Goal: Information Seeking & Learning: Learn about a topic

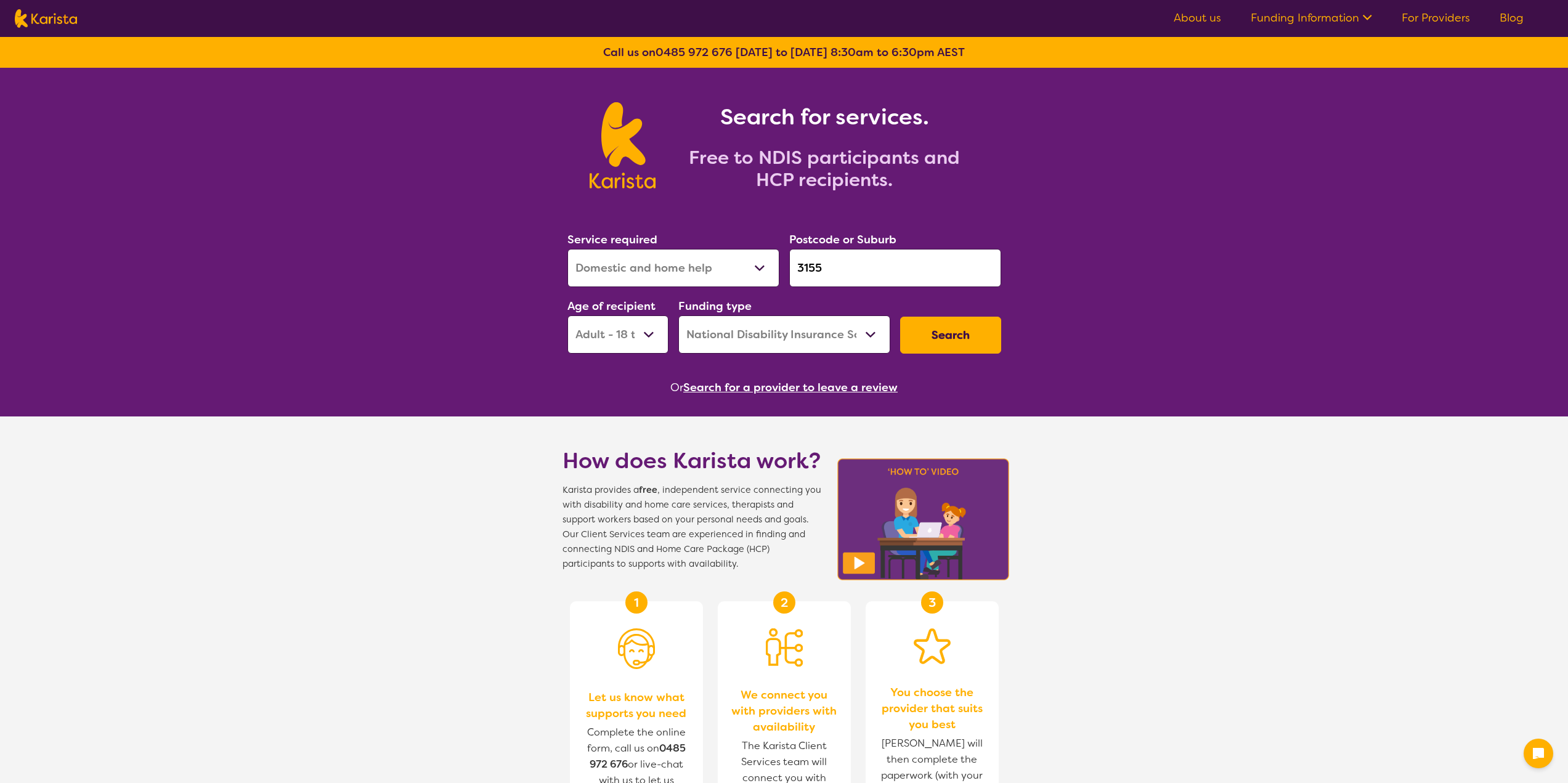
select select "Domestic and home help"
select select "AD"
select select "NDIS"
click at [785, 254] on div "Postcode or Suburb 3155" at bounding box center [895, 259] width 222 height 67
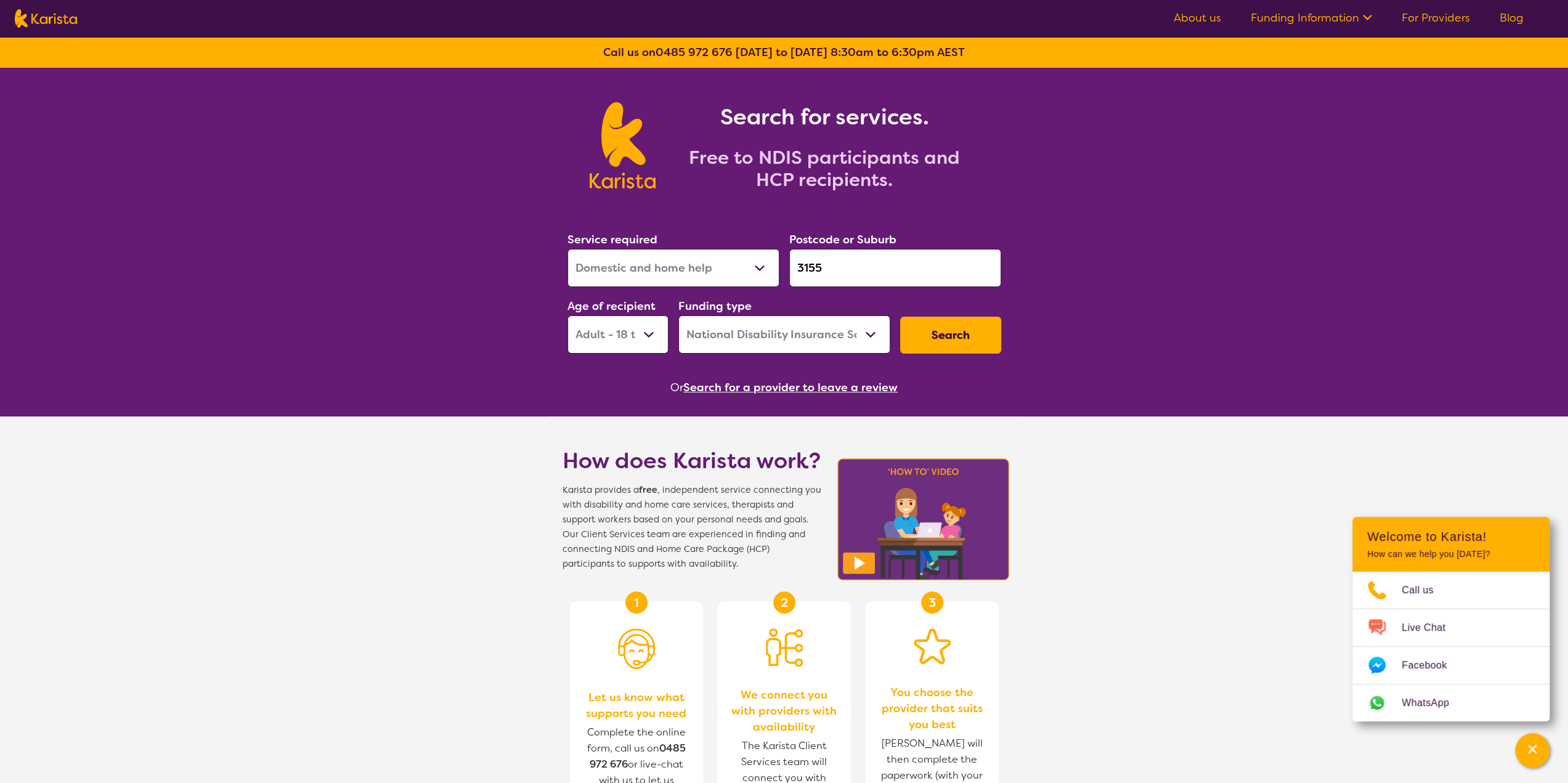
click at [833, 264] on input "3155" at bounding box center [895, 268] width 212 height 38
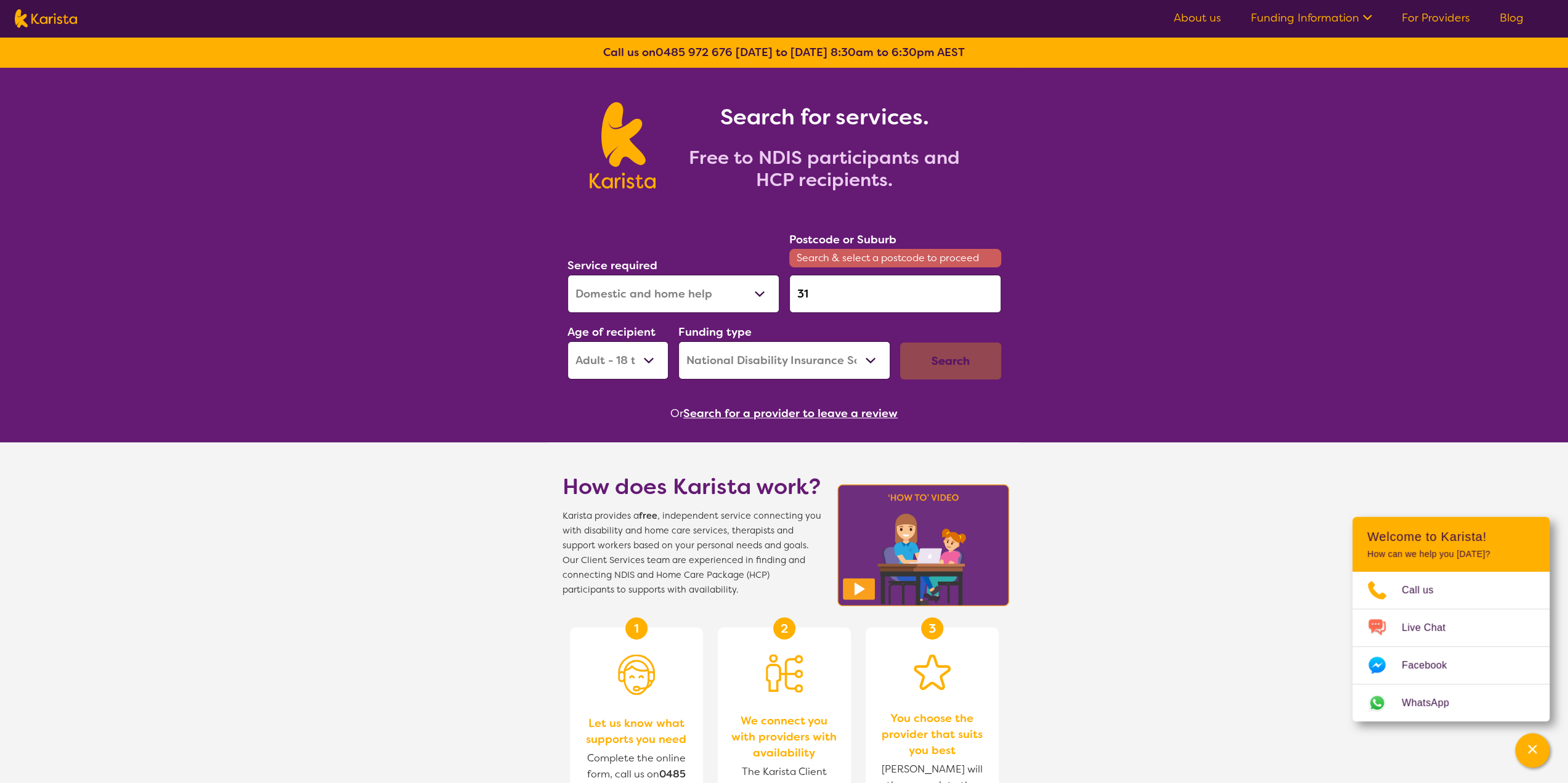
type input "3"
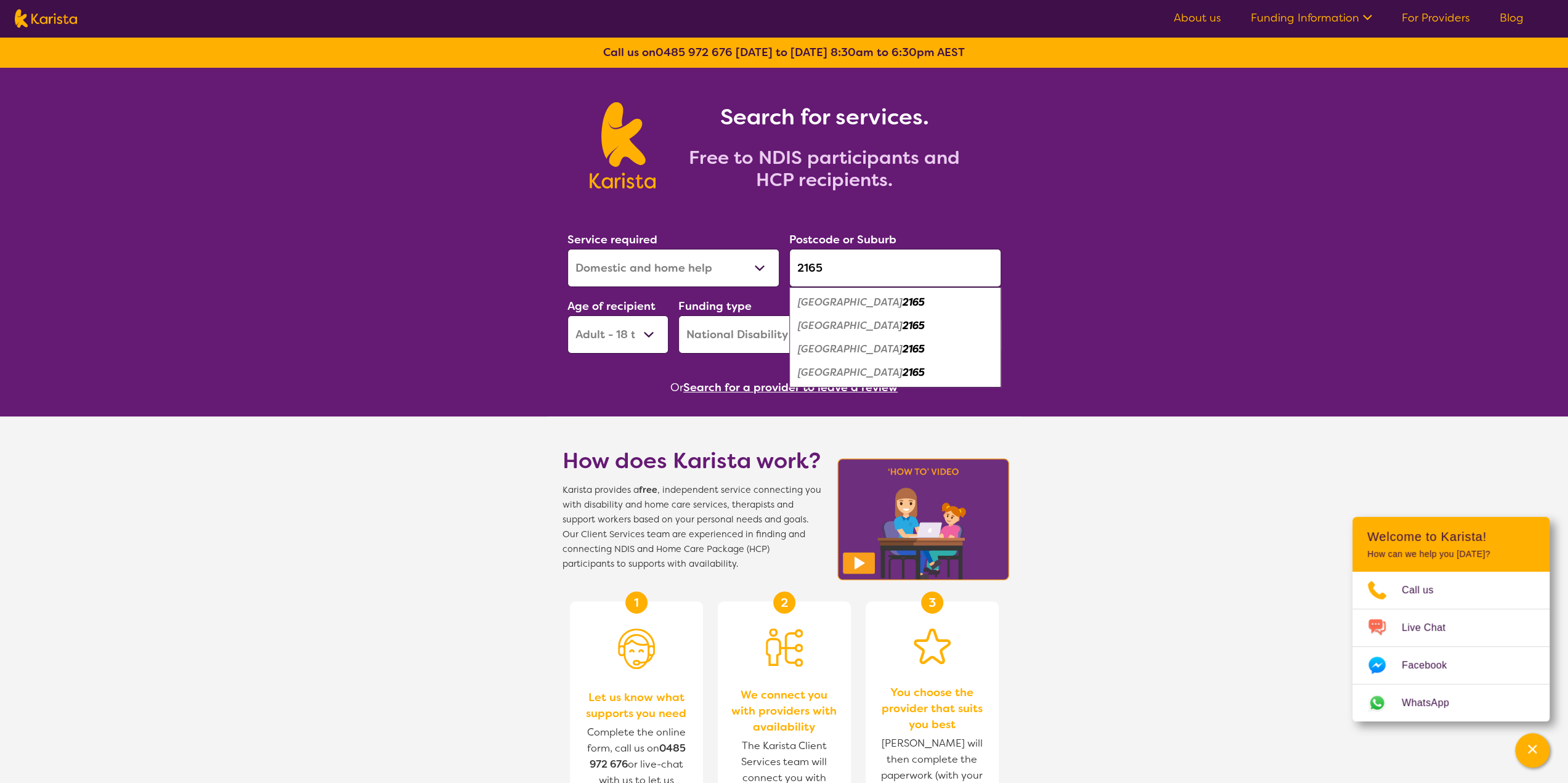
type input "2165"
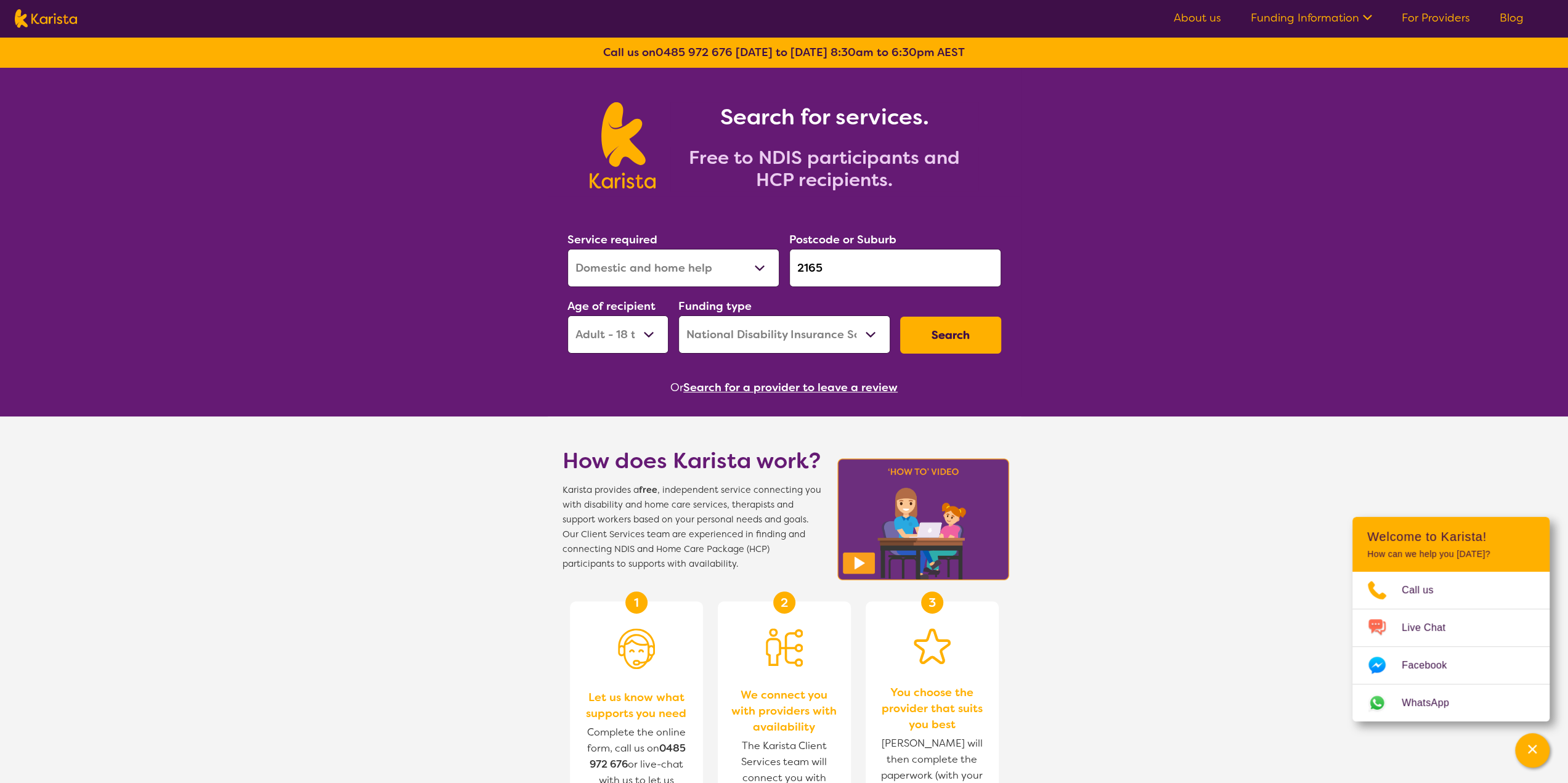
click at [951, 327] on button "Search" at bounding box center [951, 335] width 101 height 37
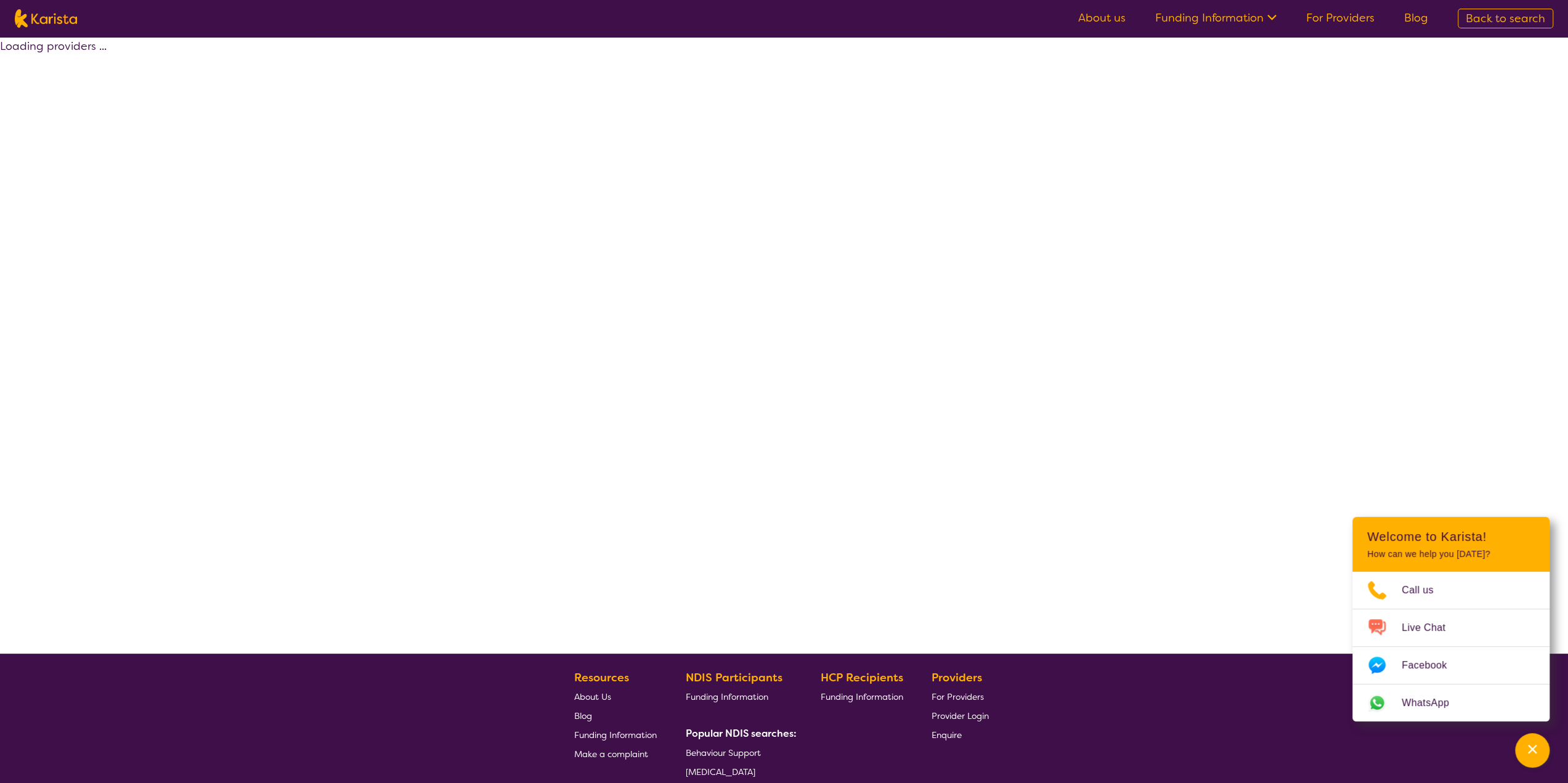
select select "by_score"
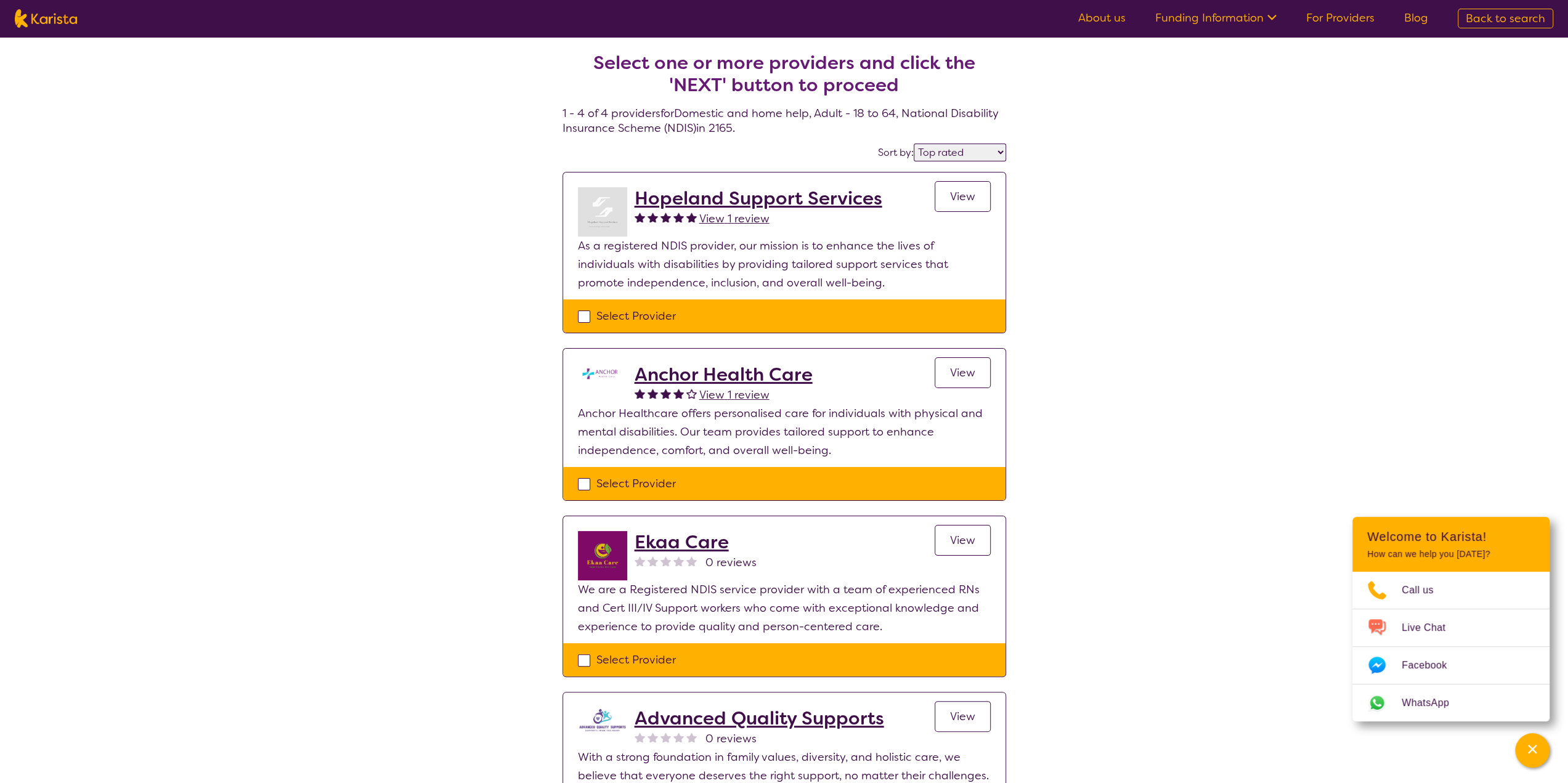
select select "Domestic and home help"
select select "AD"
select select "NDIS"
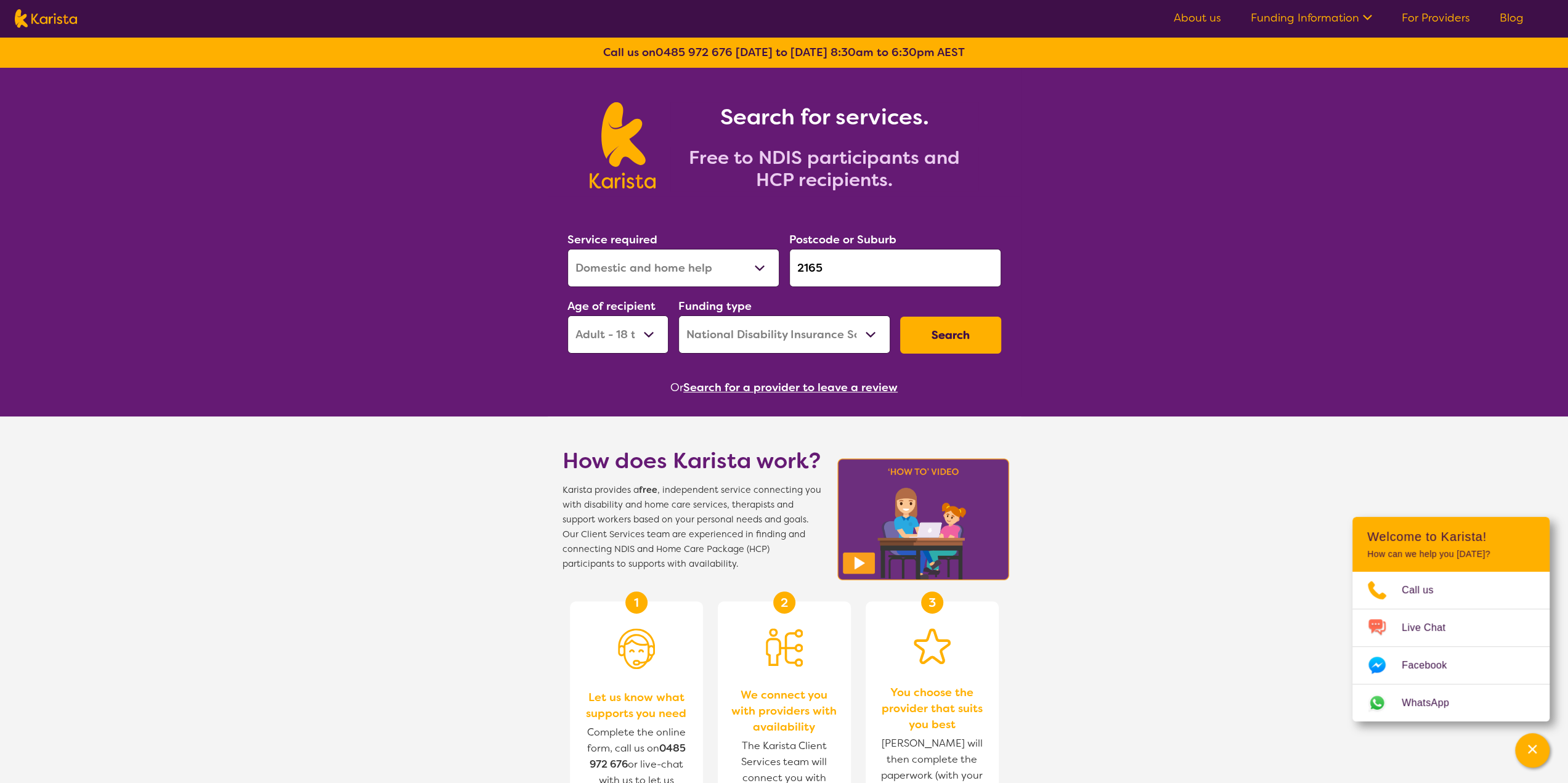
click at [690, 269] on select "Allied Health Assistant Assessment ([MEDICAL_DATA] or [MEDICAL_DATA]) Behaviour…" at bounding box center [673, 268] width 212 height 38
select select "NDIS Plan management"
click at [568, 249] on select "Allied Health Assistant Assessment ([MEDICAL_DATA] or [MEDICAL_DATA]) Behaviour…" at bounding box center [673, 268] width 212 height 38
click at [989, 333] on button "Search" at bounding box center [951, 335] width 101 height 37
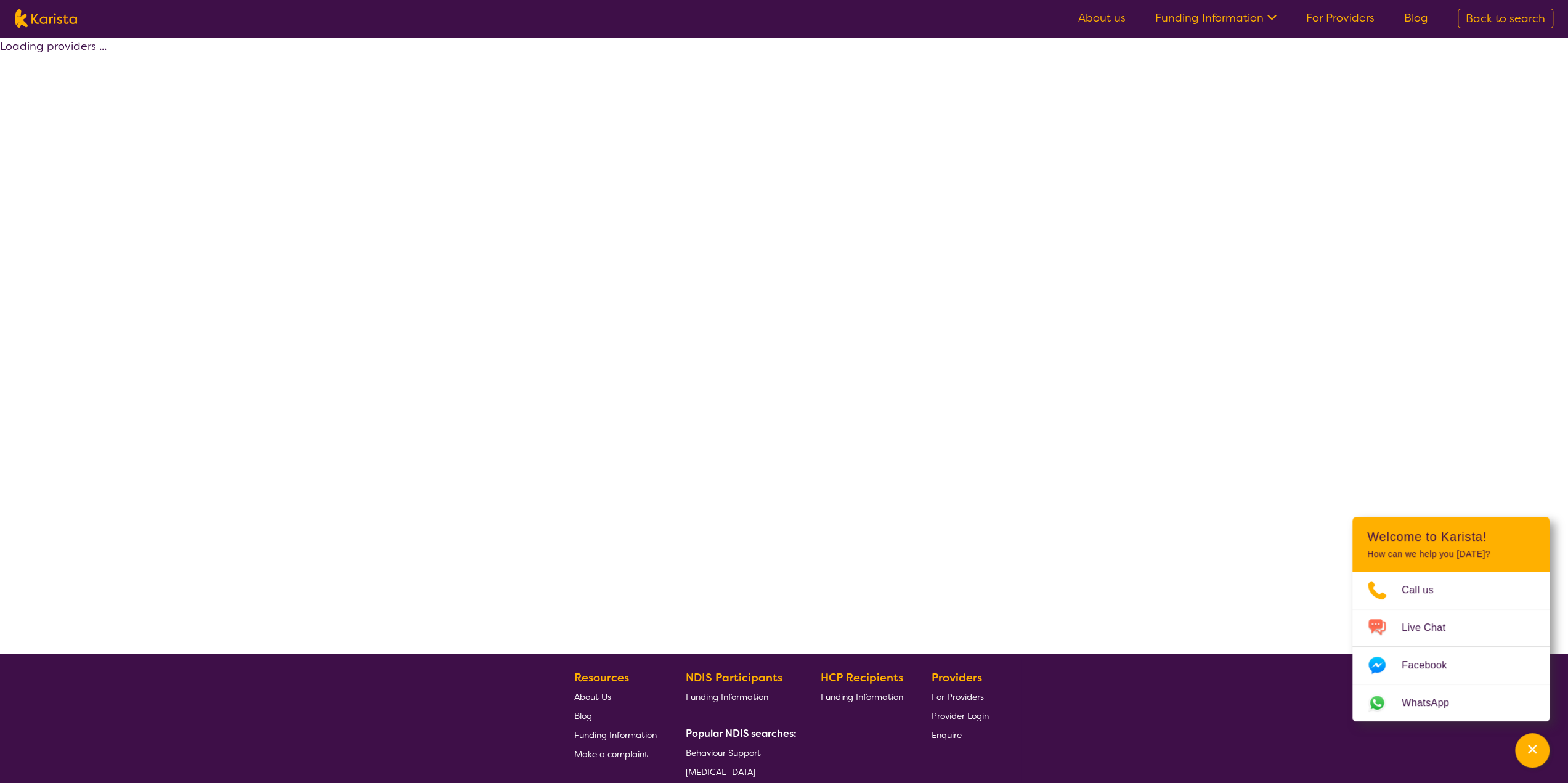
select select "by_score"
